Goal: Task Accomplishment & Management: Check status

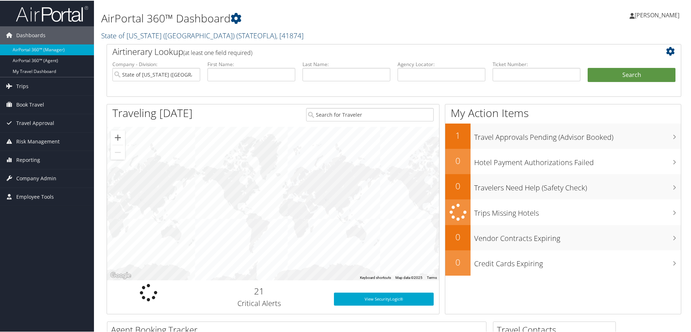
click at [151, 35] on link "State of [US_STATE] (SOLA) ( STATEOFLA ) , [ 41874 ]" at bounding box center [202, 35] width 202 height 10
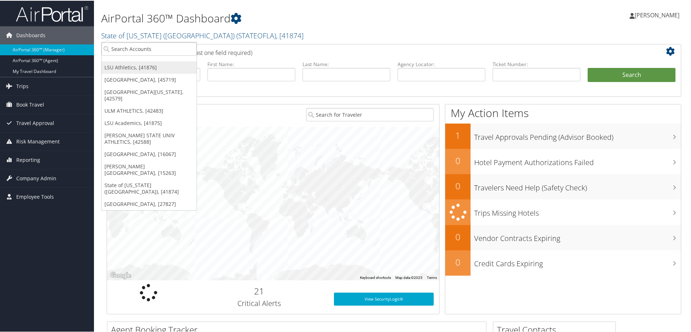
click at [154, 67] on link "LSU Athletics, [41876]" at bounding box center [149, 67] width 95 height 12
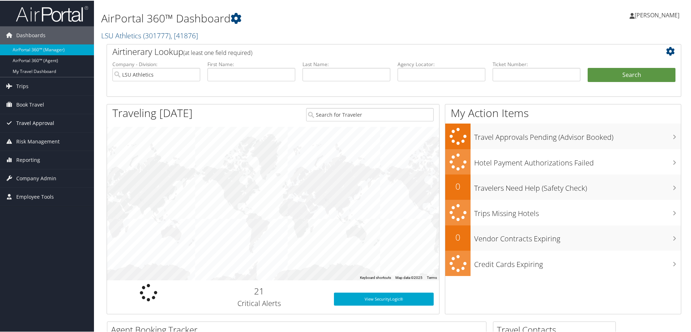
click at [45, 122] on span "Travel Approval" at bounding box center [35, 123] width 38 height 18
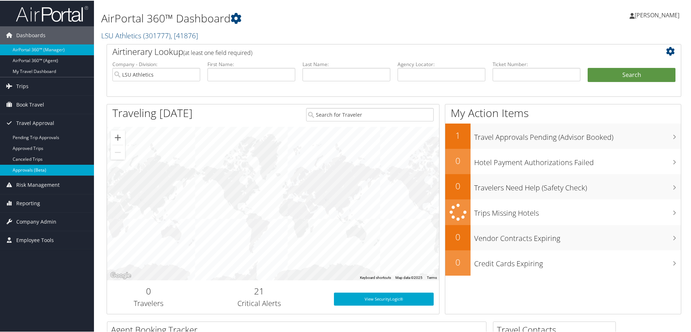
click at [53, 167] on link "Approvals (Beta)" at bounding box center [47, 169] width 94 height 11
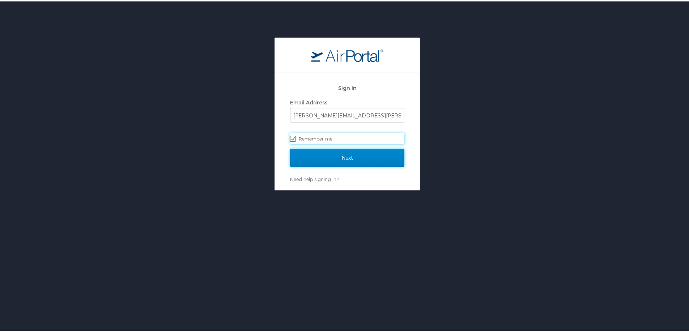
click at [326, 155] on input "Next" at bounding box center [347, 157] width 114 height 18
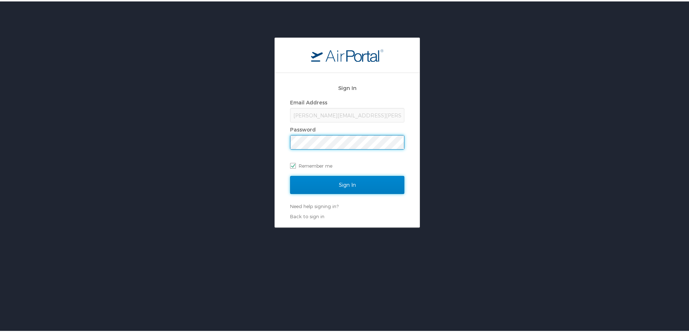
click at [326, 186] on input "Sign In" at bounding box center [347, 184] width 114 height 18
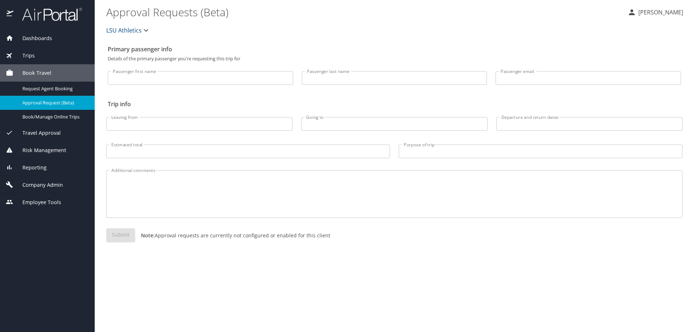
click at [54, 132] on span "Travel Approval" at bounding box center [36, 133] width 47 height 8
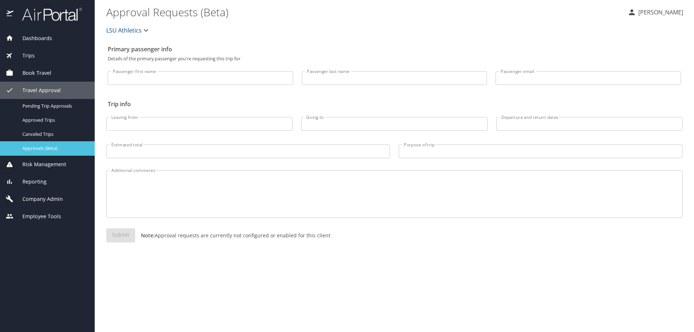
click at [55, 148] on span "Approvals (Beta)" at bounding box center [54, 148] width 64 height 7
